Goal: Information Seeking & Learning: Learn about a topic

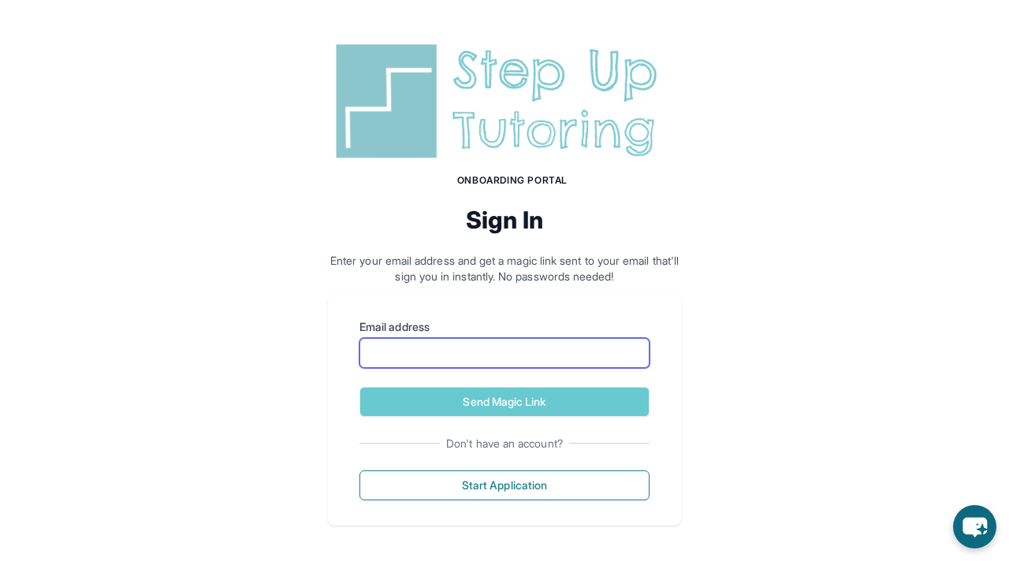
click at [556, 349] on input "Email address" at bounding box center [504, 353] width 290 height 30
type input "**********"
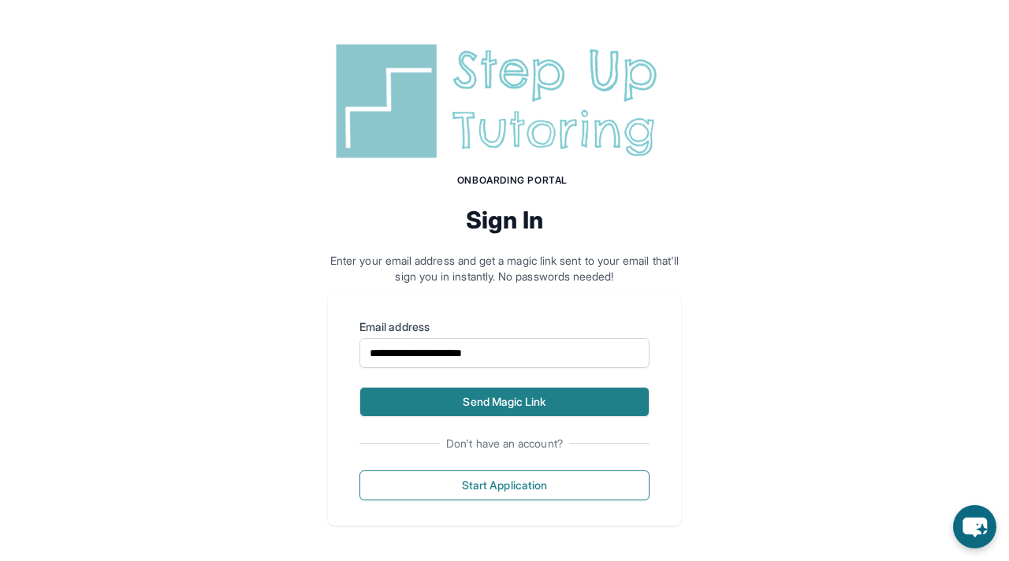
click at [556, 398] on button "Send Magic Link" at bounding box center [504, 402] width 290 height 30
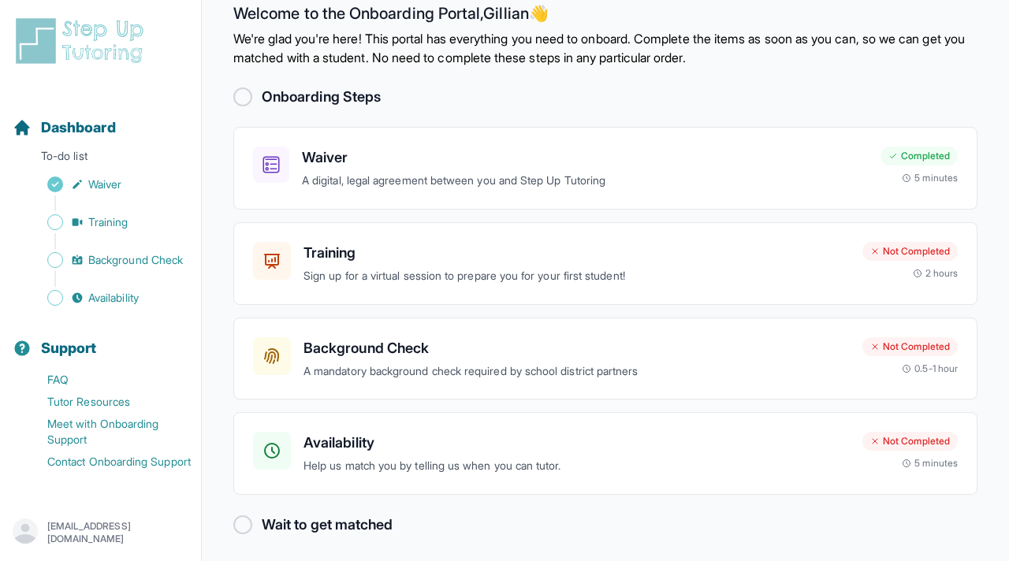
scroll to position [34, 0]
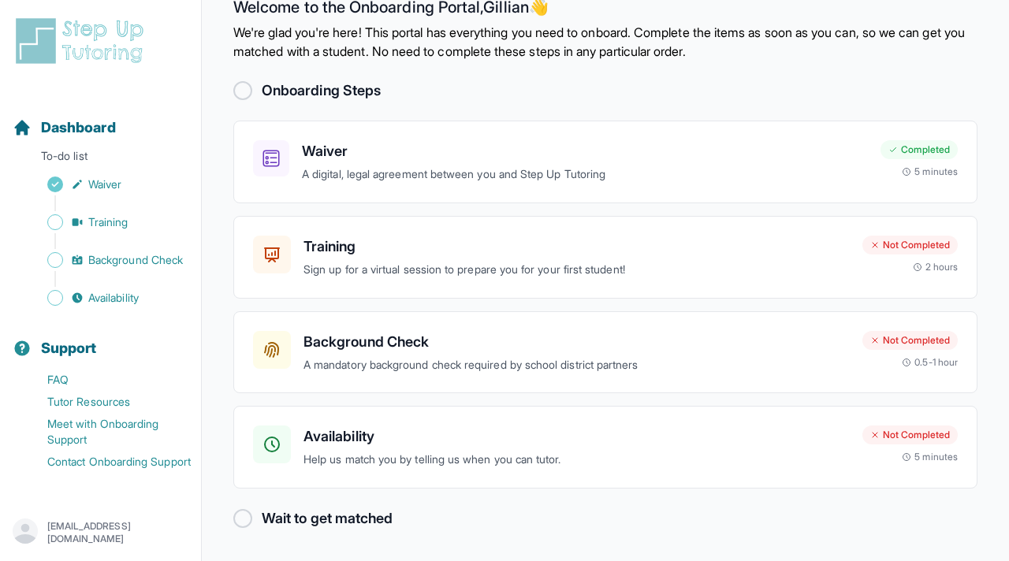
click at [448, 253] on h3 "Training" at bounding box center [576, 247] width 546 height 22
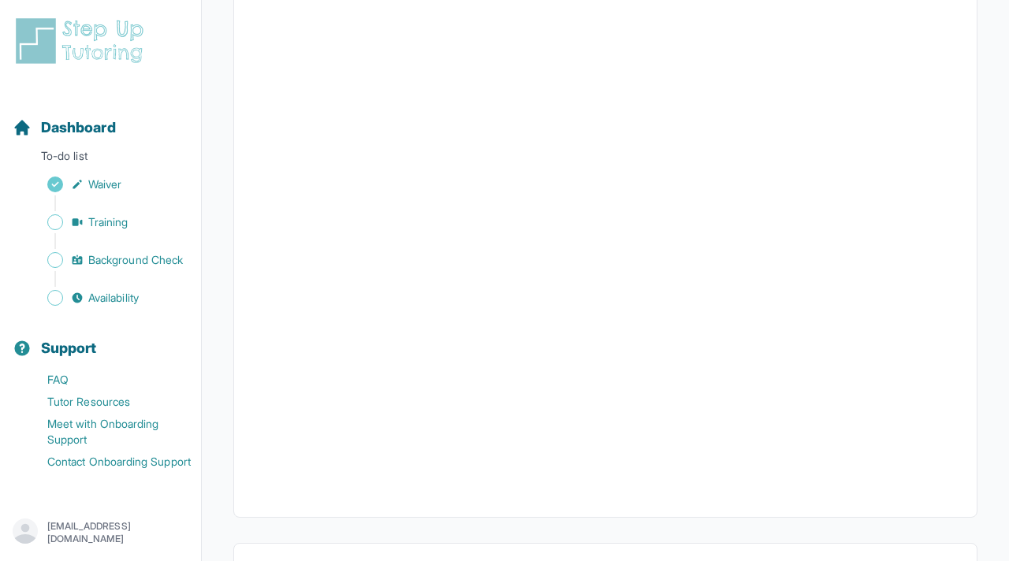
scroll to position [474, 0]
